Goal: Navigation & Orientation: Go to known website

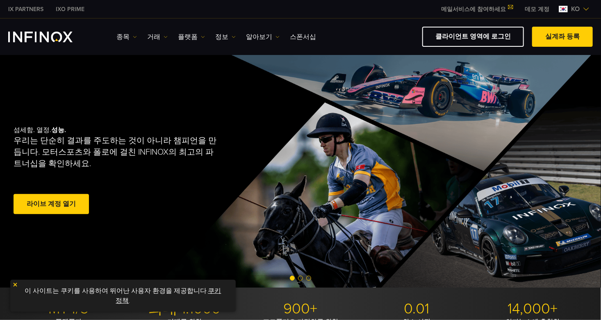
click at [493, 38] on link "클라이언트 영역에 로그인" at bounding box center [474, 37] width 102 height 20
drag, startPoint x: 0, startPoint y: 0, endPoint x: 493, endPoint y: 38, distance: 494.5
click at [493, 38] on link "클라이언트 영역에 로그인" at bounding box center [474, 37] width 102 height 20
